Goal: Find specific page/section: Find specific page/section

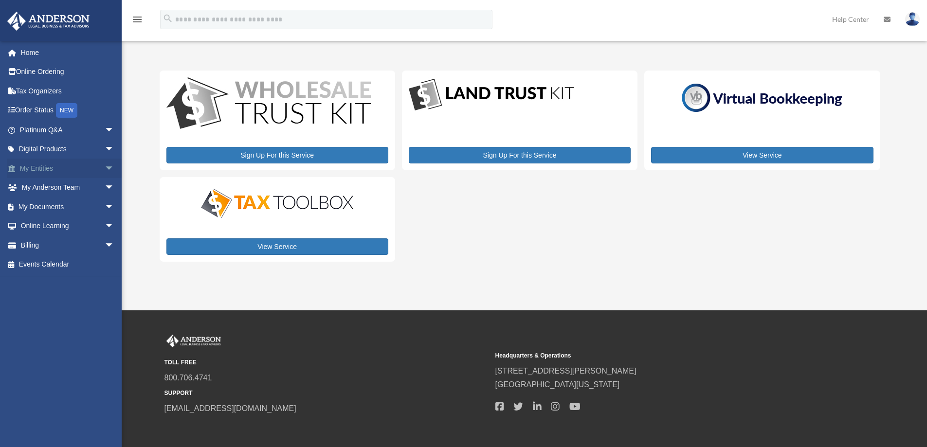
click at [62, 170] on link "My Entities arrow_drop_down" at bounding box center [68, 168] width 122 height 19
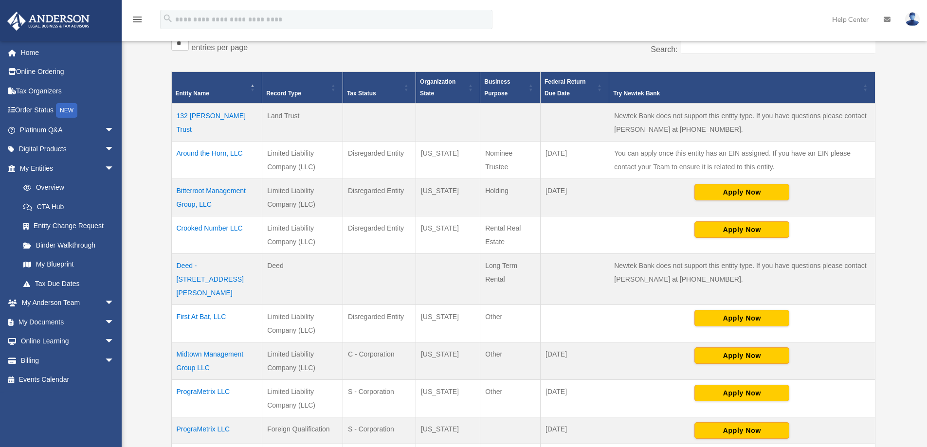
scroll to position [195, 0]
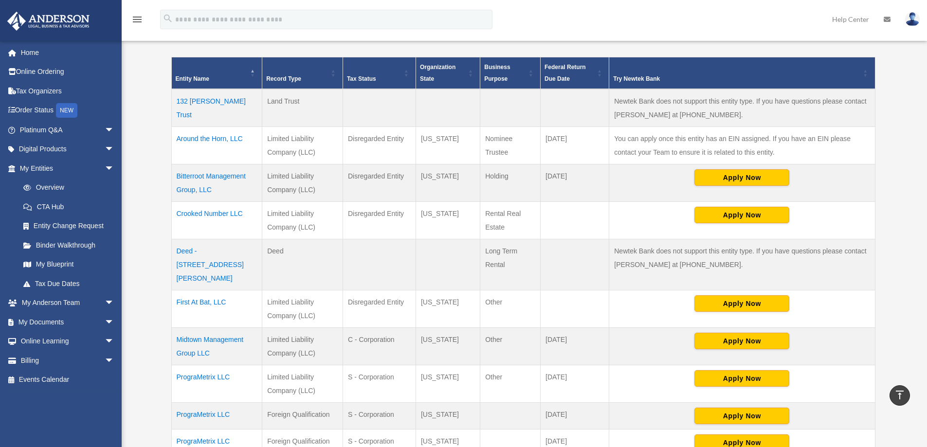
click at [223, 211] on td "Crooked Number LLC" at bounding box center [216, 220] width 91 height 37
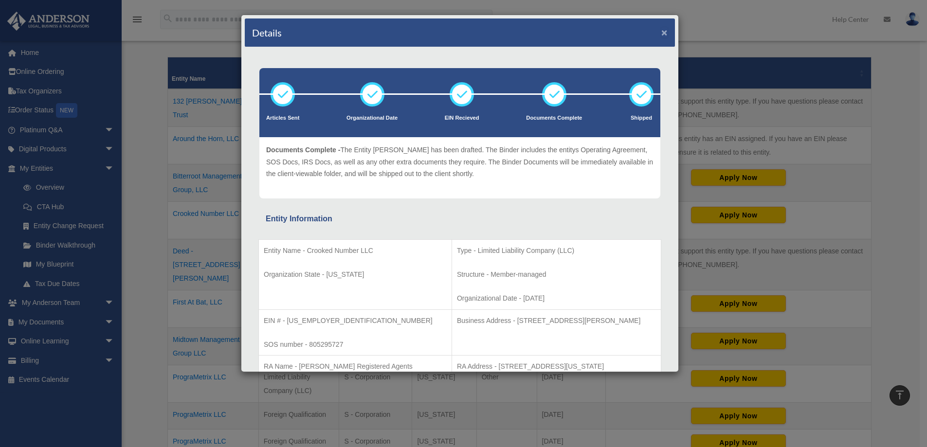
click at [662, 32] on button "×" at bounding box center [665, 32] width 6 height 10
